Goal: Information Seeking & Learning: Learn about a topic

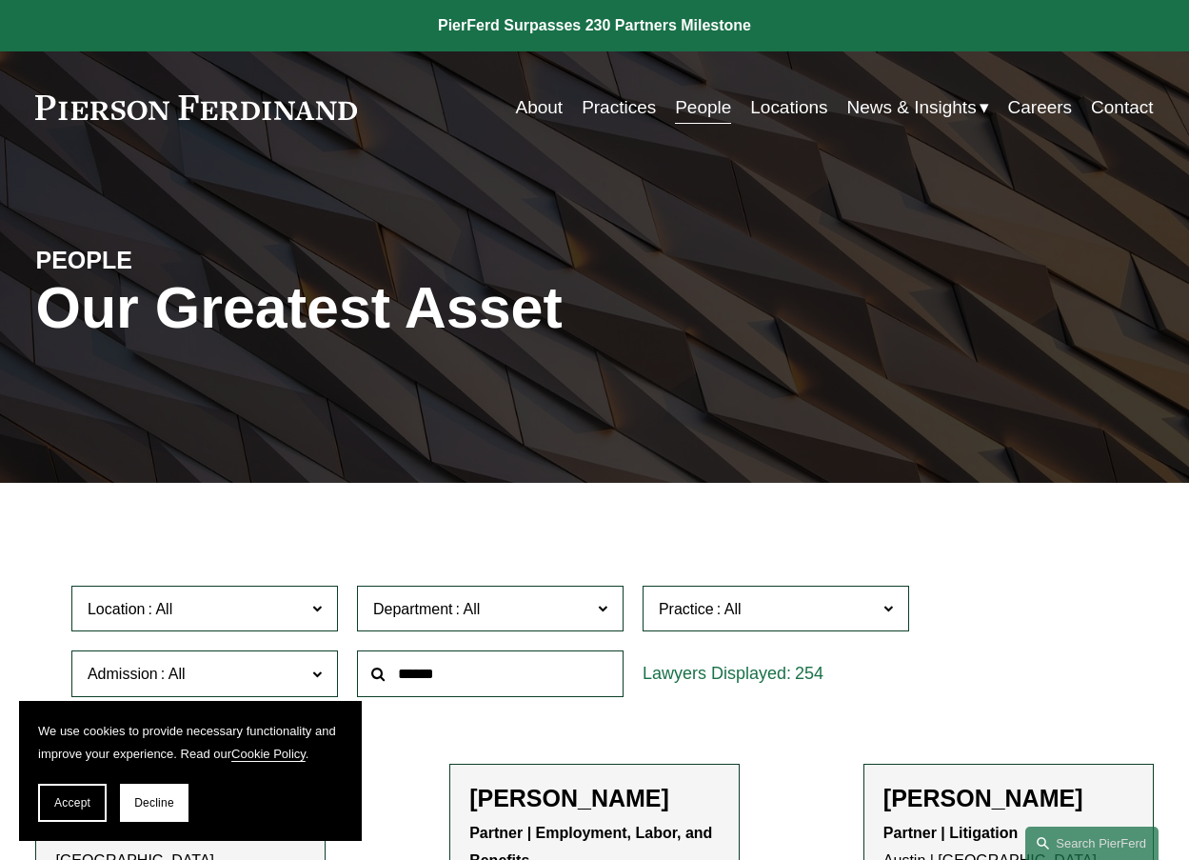
click at [591, 109] on link "Practices" at bounding box center [619, 107] width 74 height 36
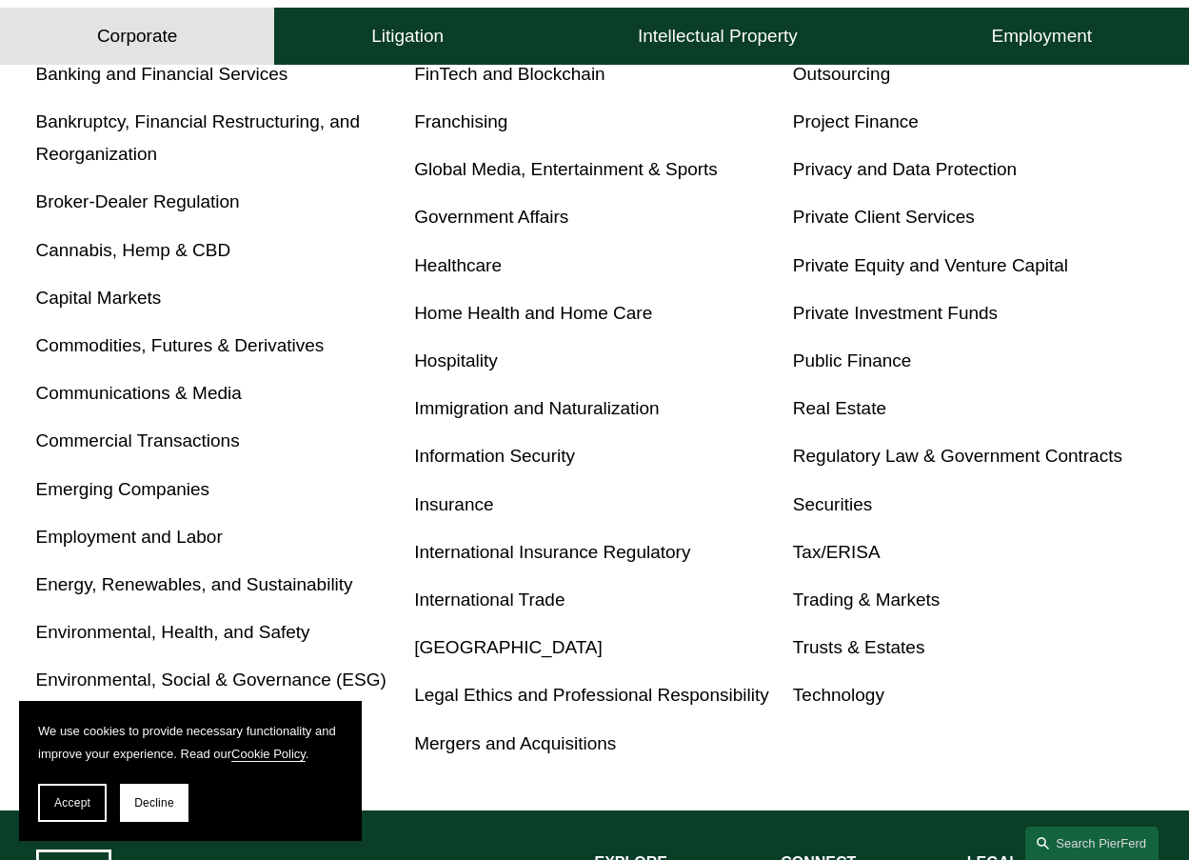
scroll to position [761, 0]
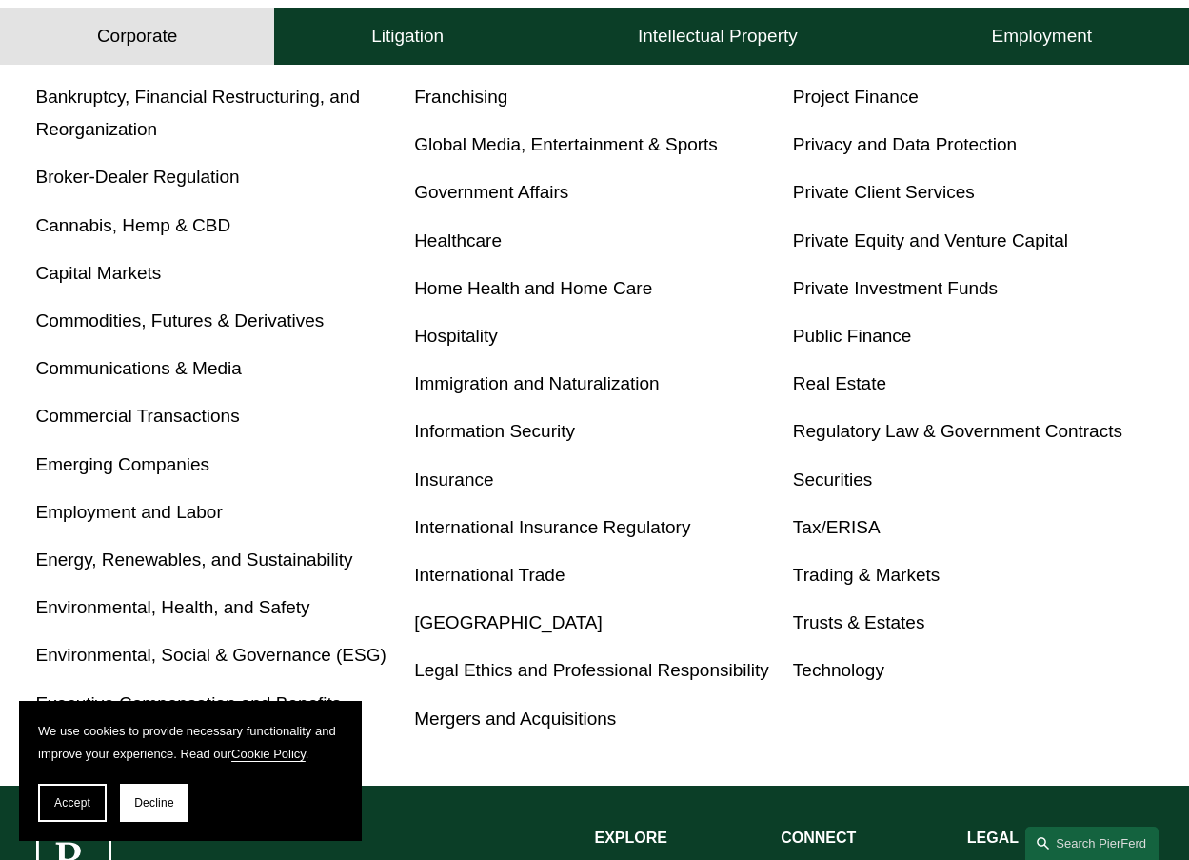
click at [475, 487] on link "Insurance" at bounding box center [453, 479] width 79 height 20
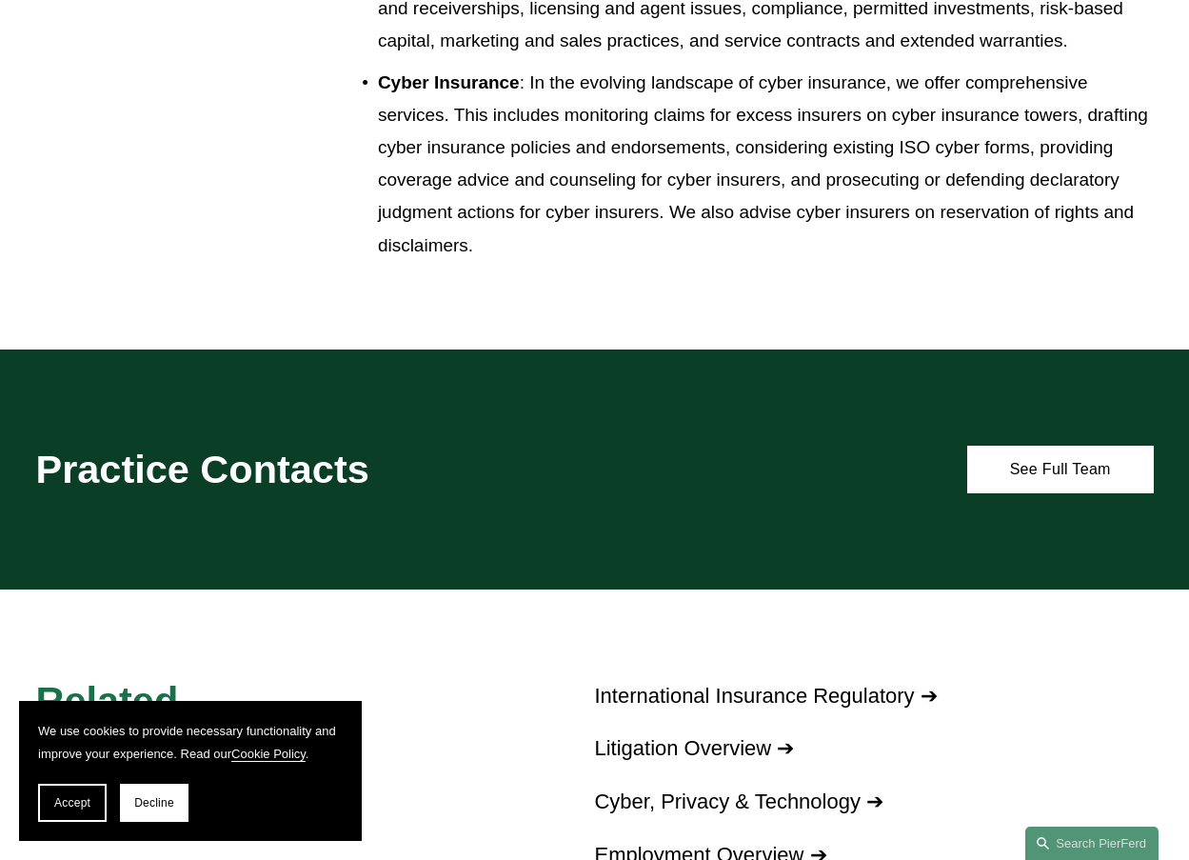
scroll to position [2570, 0]
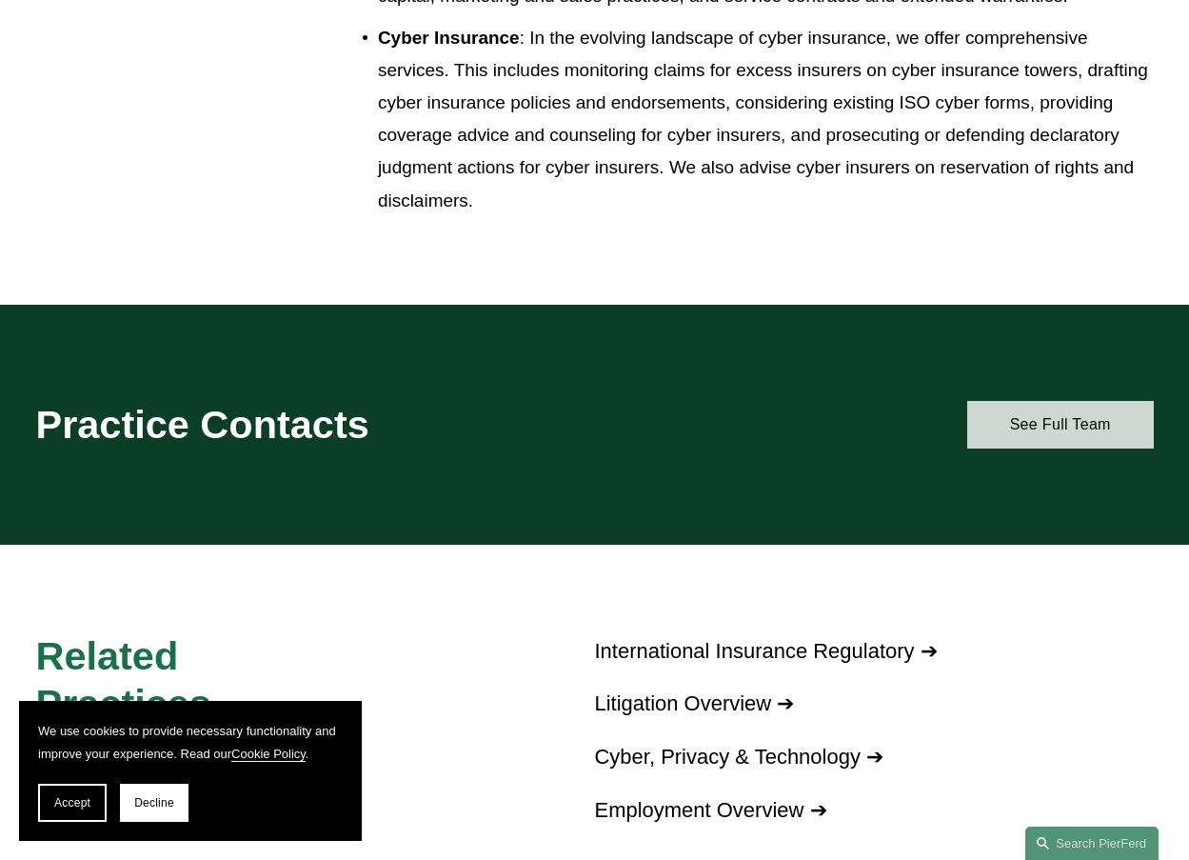
click at [1019, 448] on link "See Full Team" at bounding box center [1060, 425] width 187 height 48
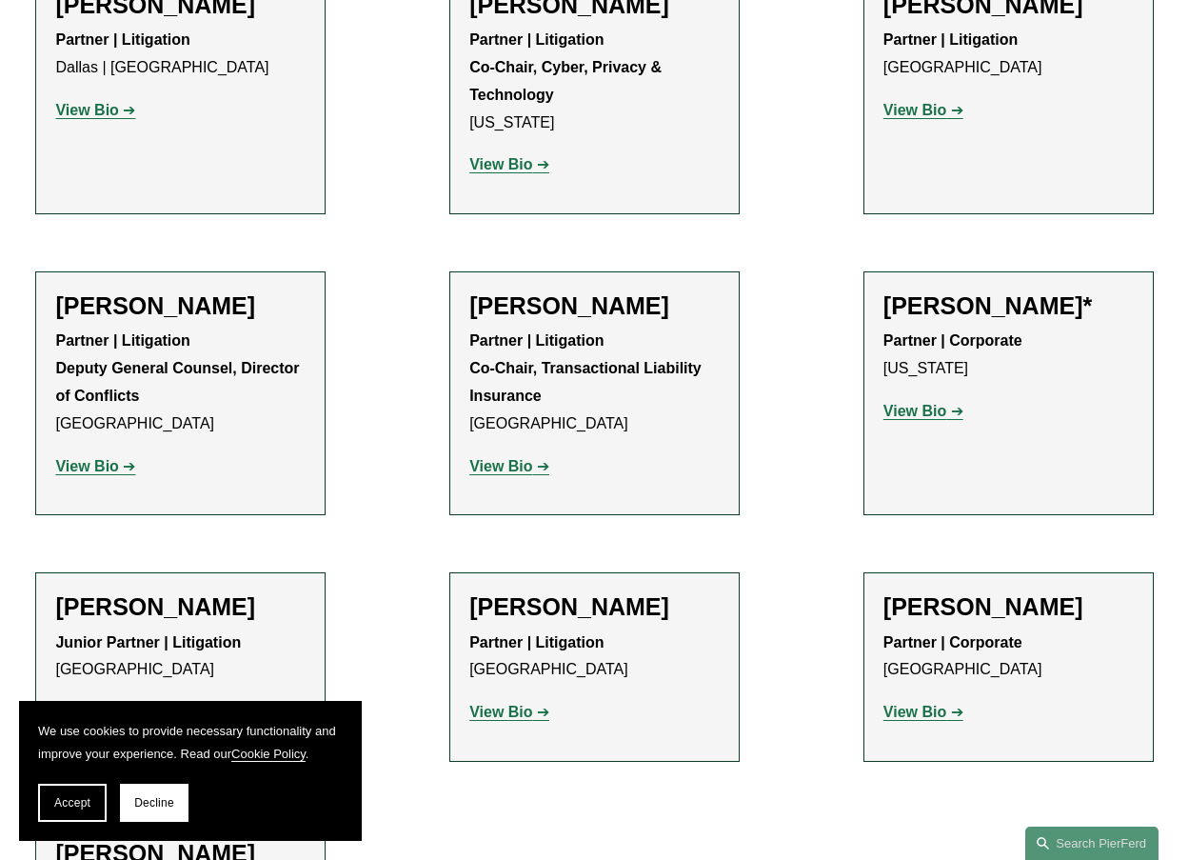
scroll to position [4664, 0]
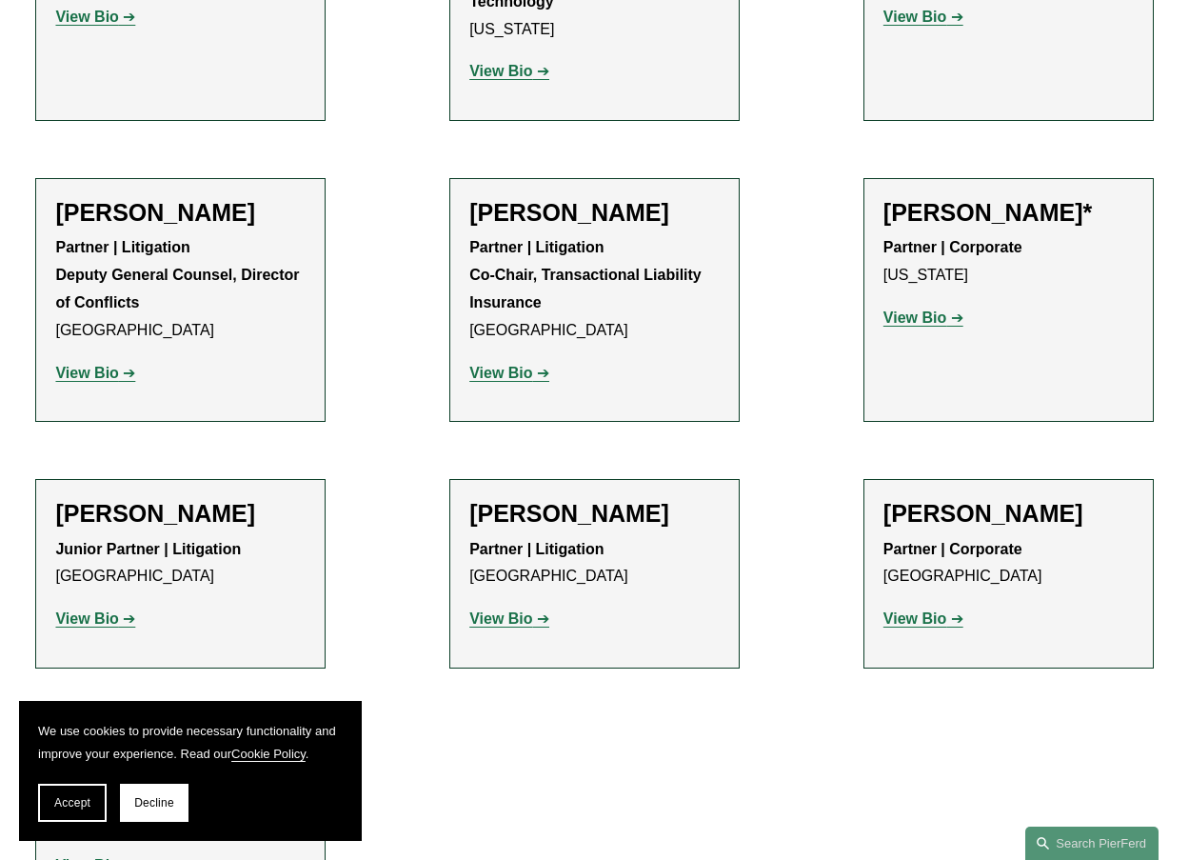
click at [529, 610] on strong "View Bio" at bounding box center [500, 618] width 63 height 16
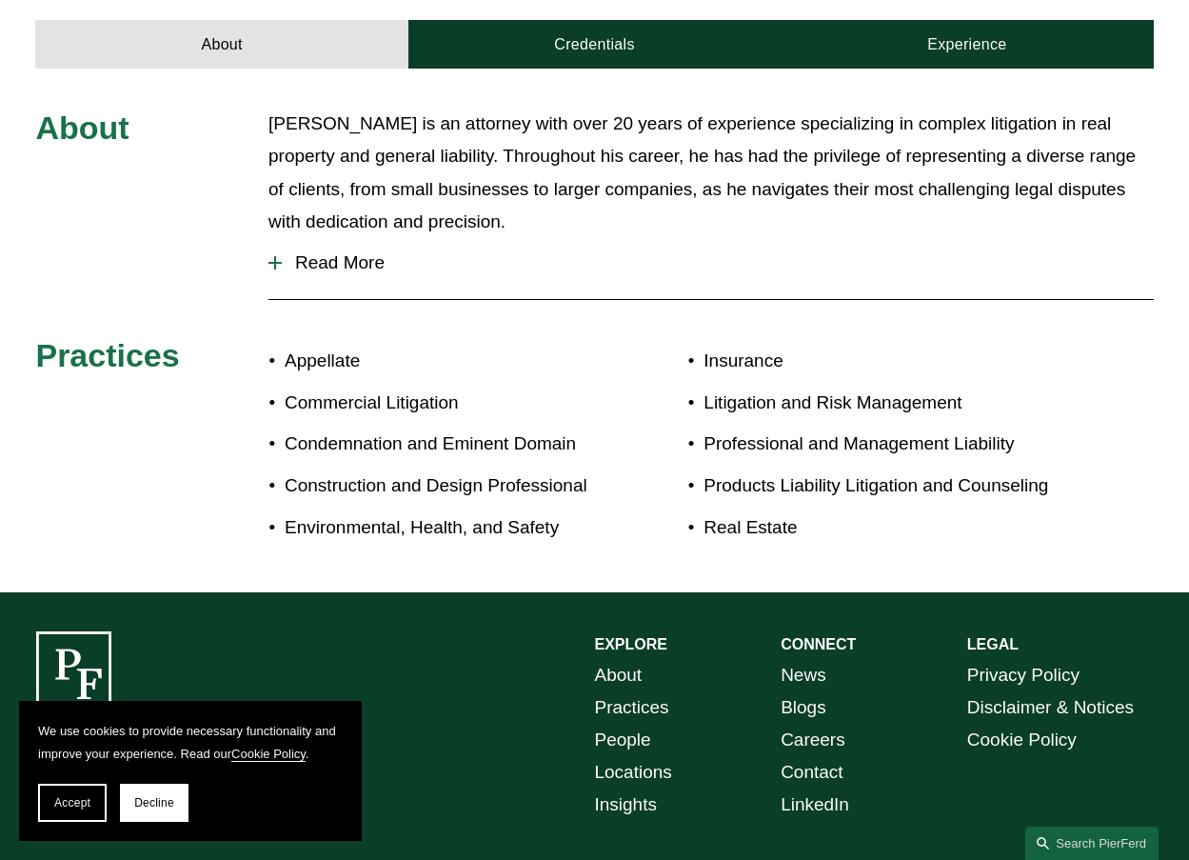
scroll to position [666, 0]
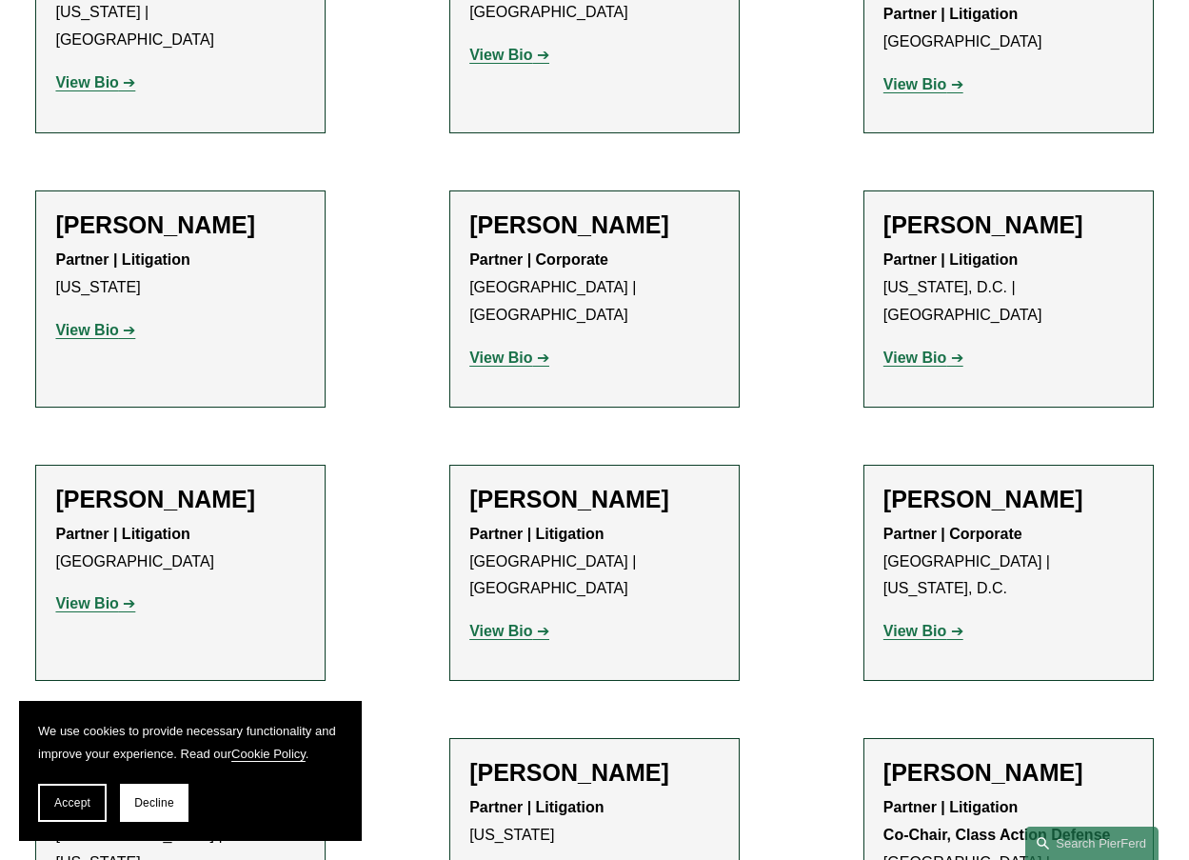
scroll to position [3141, 0]
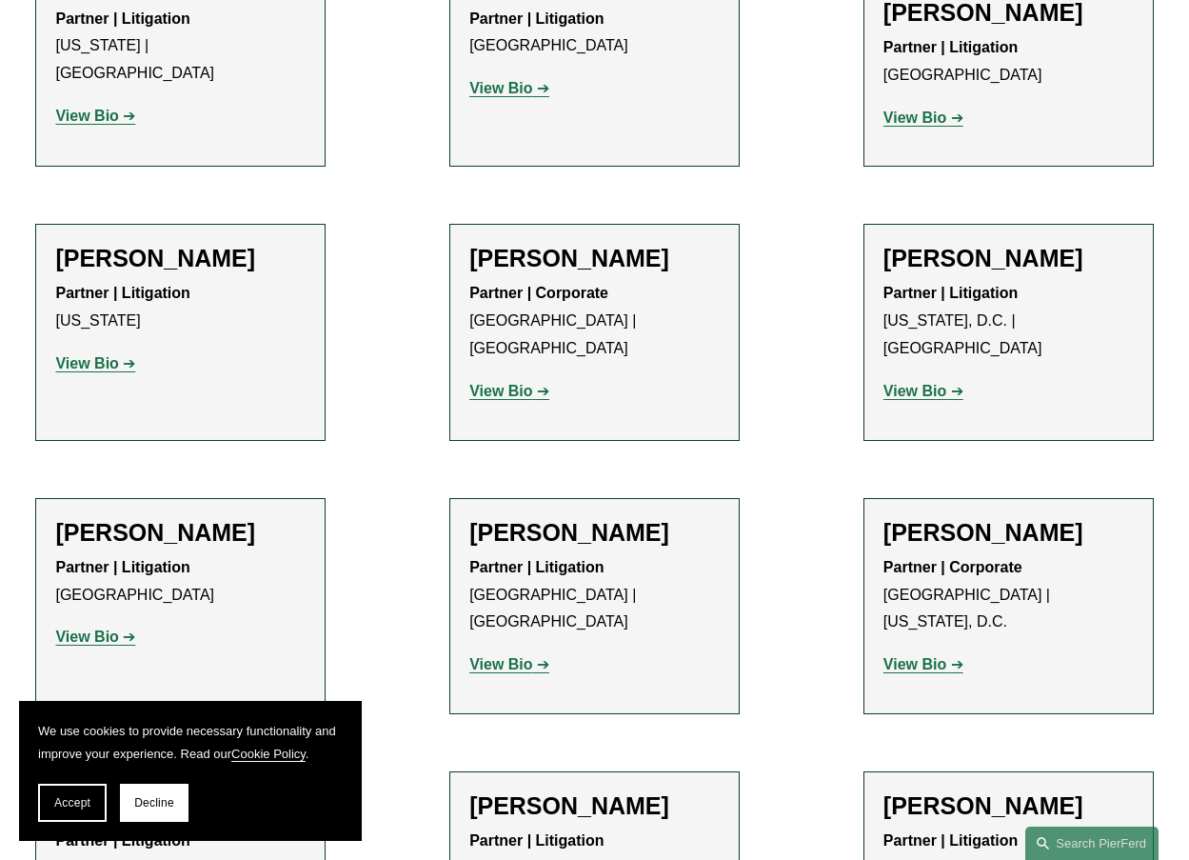
click at [511, 383] on strong "View Bio" at bounding box center [500, 391] width 63 height 16
